Goal: Use online tool/utility: Utilize a website feature to perform a specific function

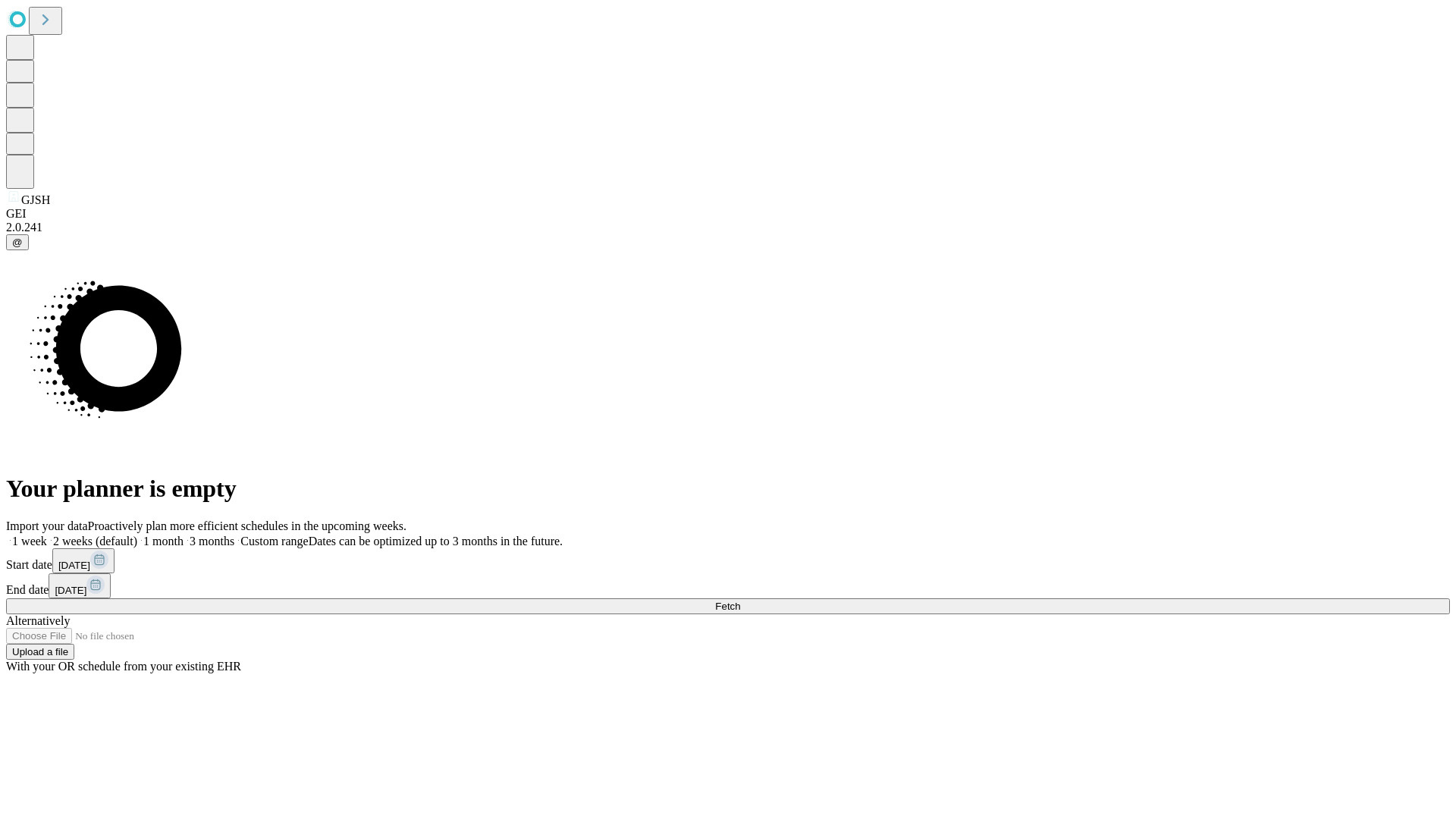
click at [740, 600] on span "Fetch" at bounding box center [728, 606] width 25 height 11
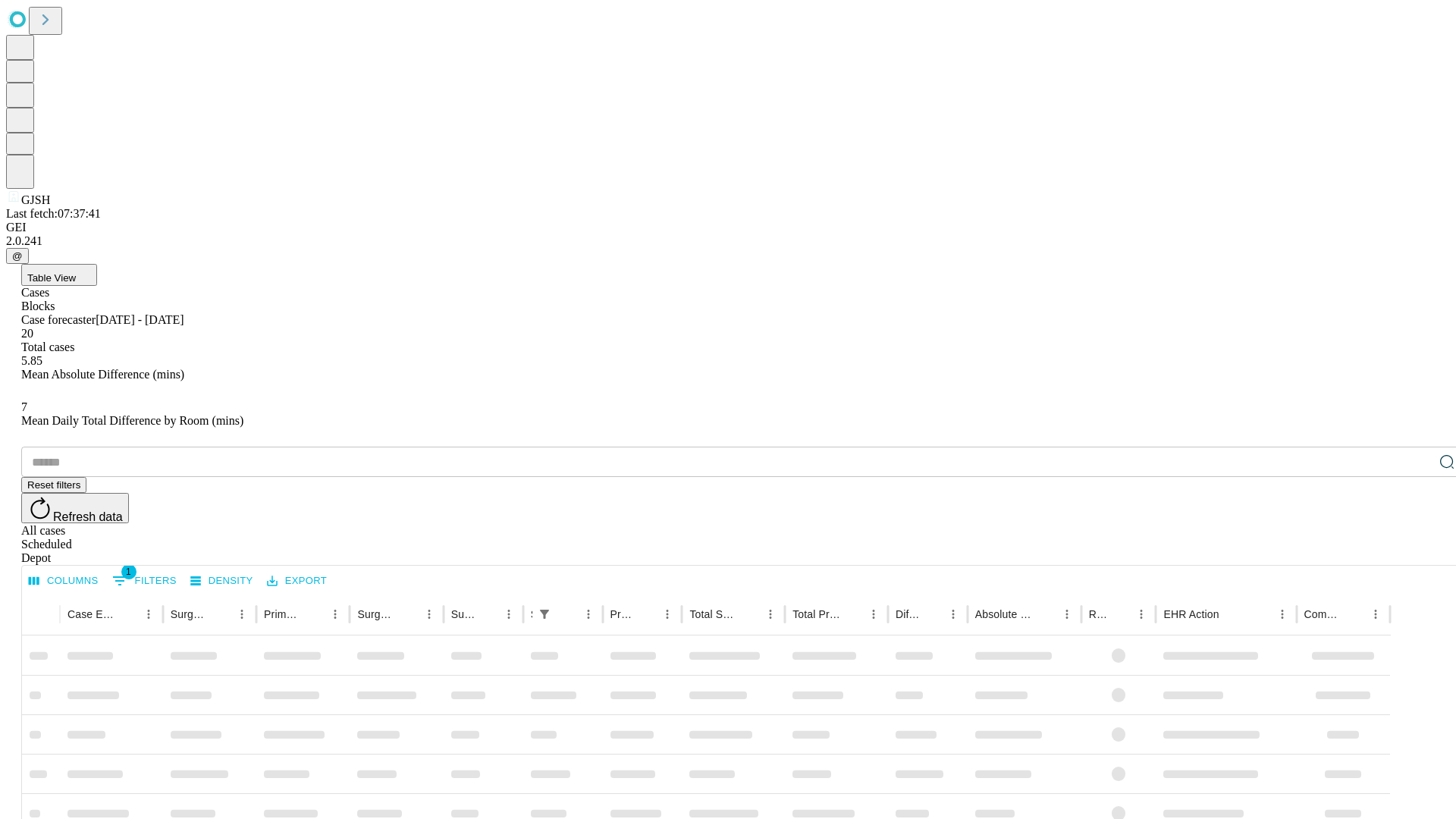
click at [76, 272] on span "Table View" at bounding box center [52, 277] width 49 height 11
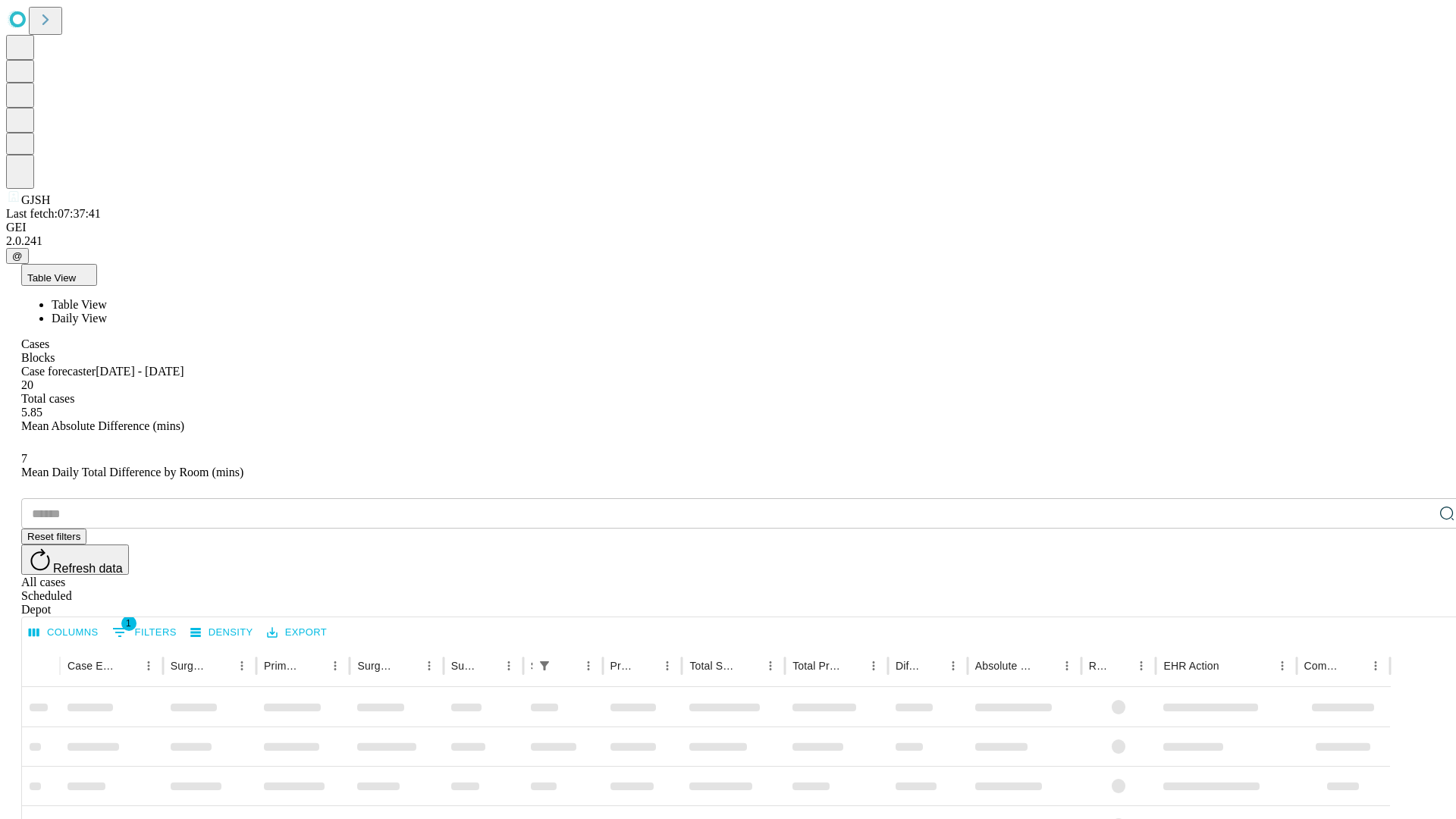
click at [107, 312] on span "Daily View" at bounding box center [79, 318] width 56 height 13
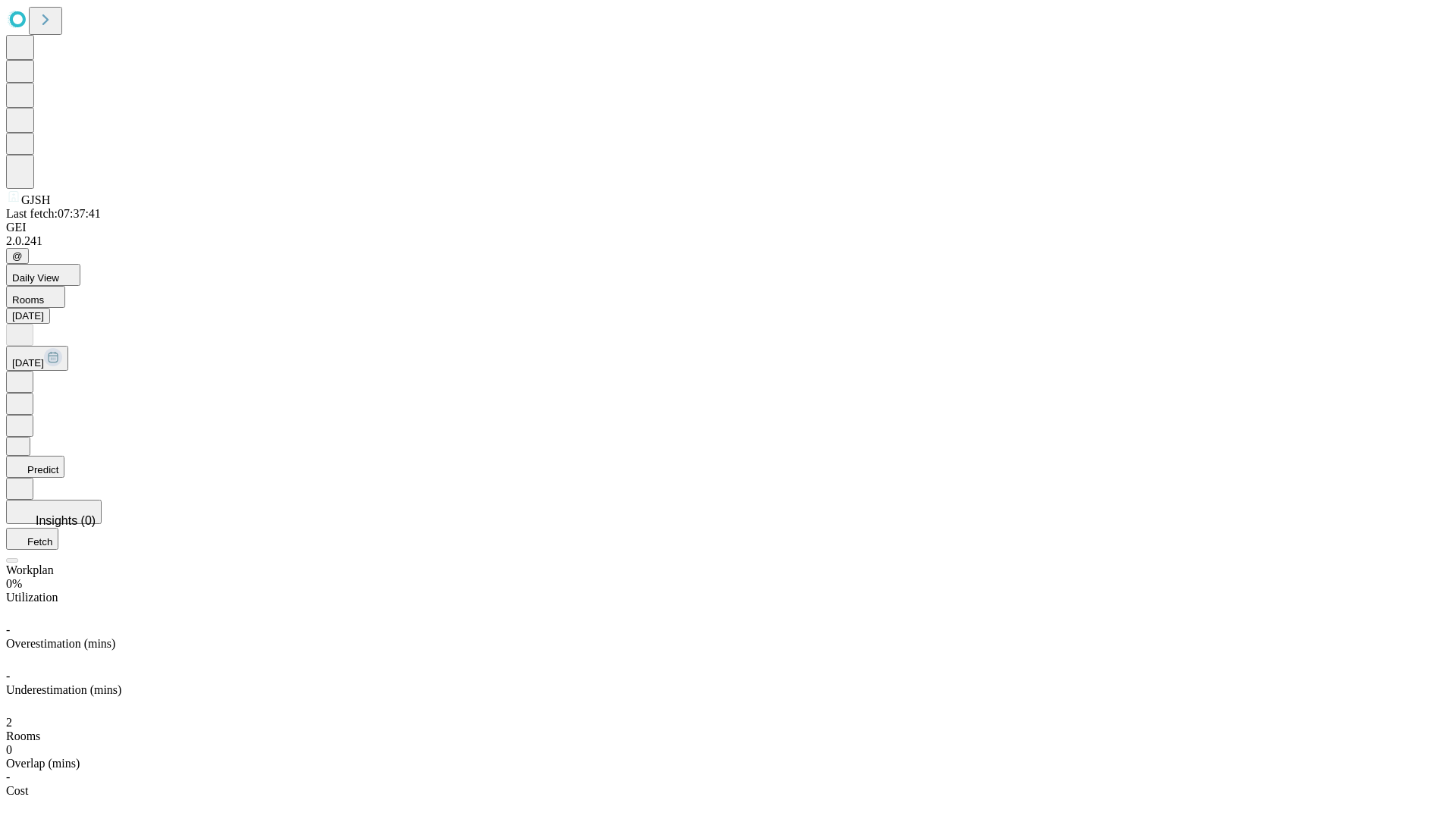
click at [65, 456] on button "Predict" at bounding box center [35, 466] width 59 height 22
